Goal: Transaction & Acquisition: Book appointment/travel/reservation

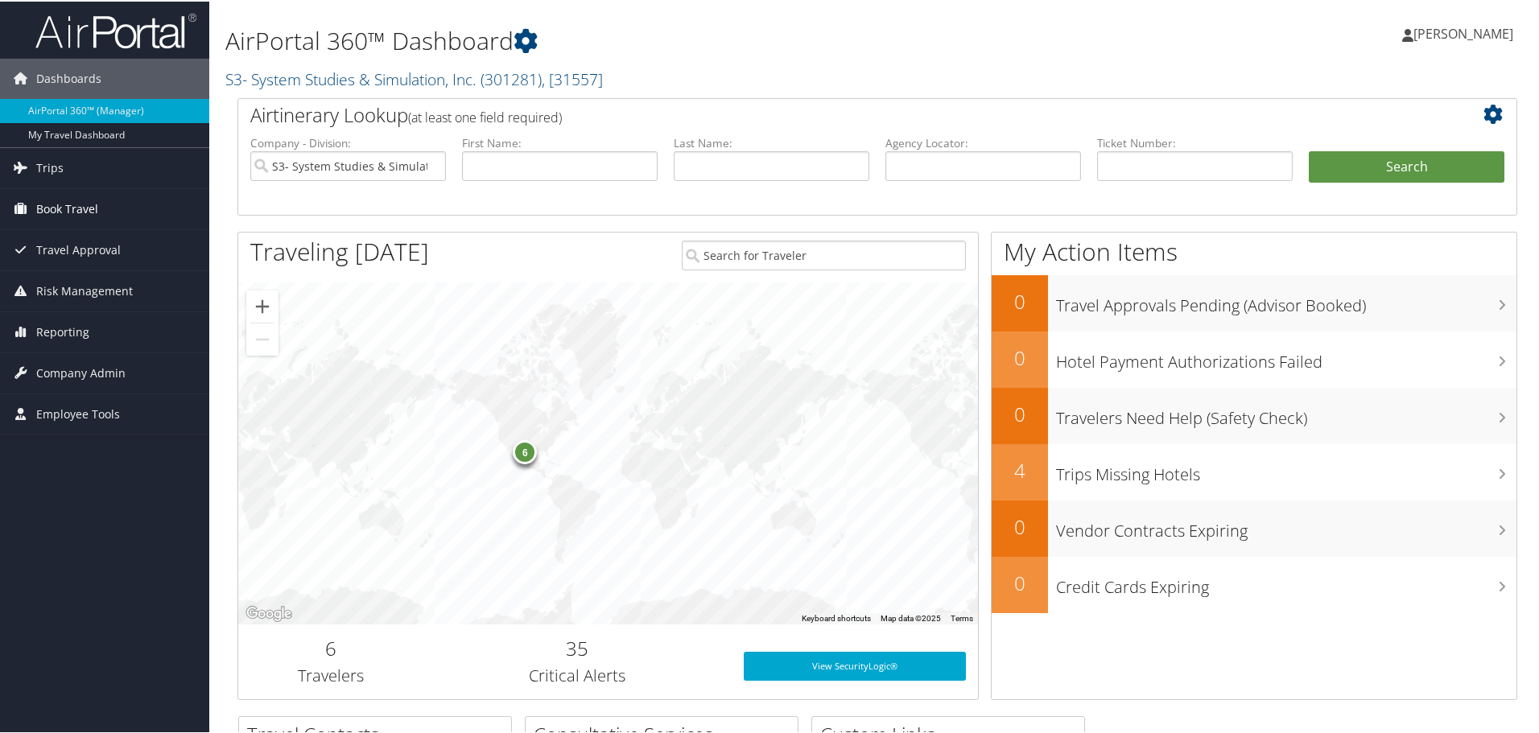
click at [59, 200] on span "Book Travel" at bounding box center [67, 208] width 62 height 40
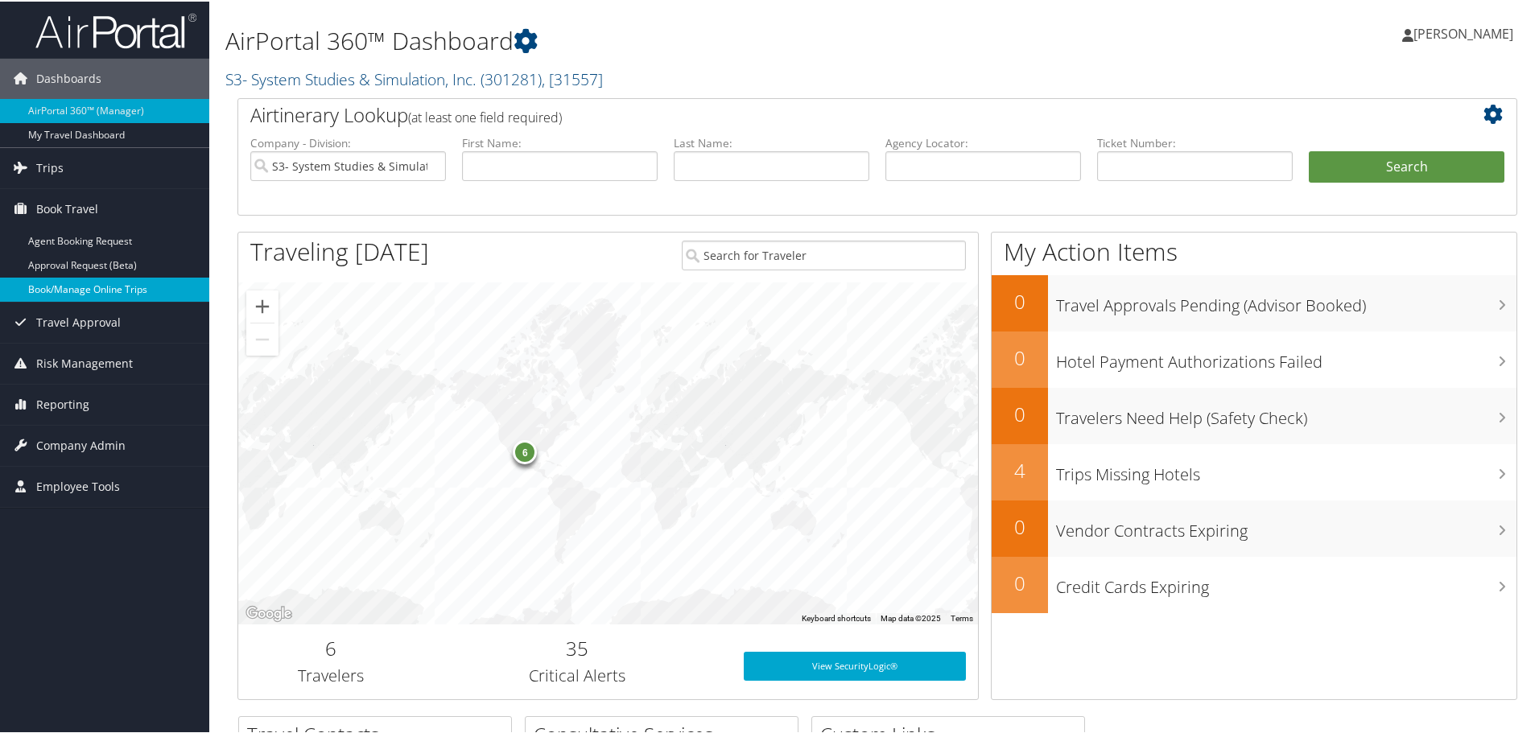
click at [64, 285] on link "Book/Manage Online Trips" at bounding box center [104, 288] width 209 height 24
